Goal: Transaction & Acquisition: Book appointment/travel/reservation

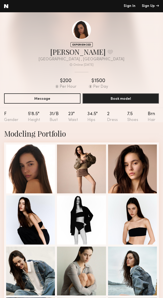
click at [147, 30] on div "EXPERIENCED Online [DATE] [PERSON_NAME] Favorite [GEOGRAPHIC_DATA] , [GEOGRAPHI…" at bounding box center [81, 46] width 155 height 52
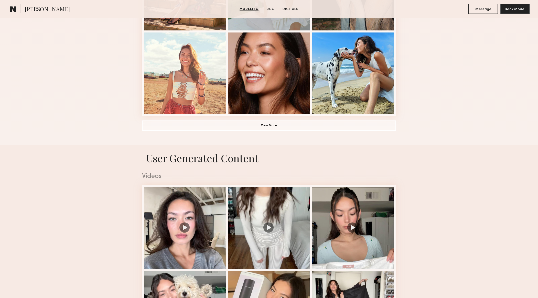
scroll to position [371, 0]
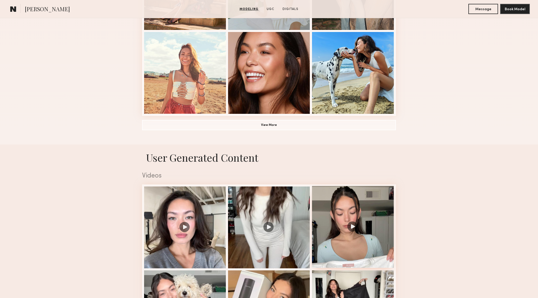
click at [350, 226] on div at bounding box center [353, 227] width 82 height 82
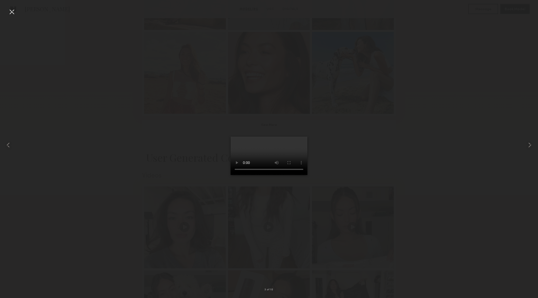
click at [421, 167] on div at bounding box center [269, 145] width 538 height 274
click at [434, 135] on div at bounding box center [269, 145] width 538 height 274
click at [532, 144] on common-icon at bounding box center [530, 145] width 8 height 8
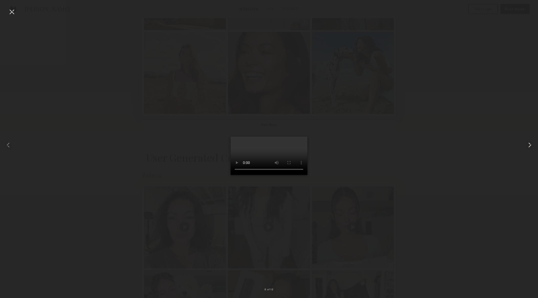
click at [532, 144] on common-icon at bounding box center [530, 145] width 8 height 8
click at [260, 137] on video at bounding box center [269, 156] width 77 height 38
